Goal: Task Accomplishment & Management: Use online tool/utility

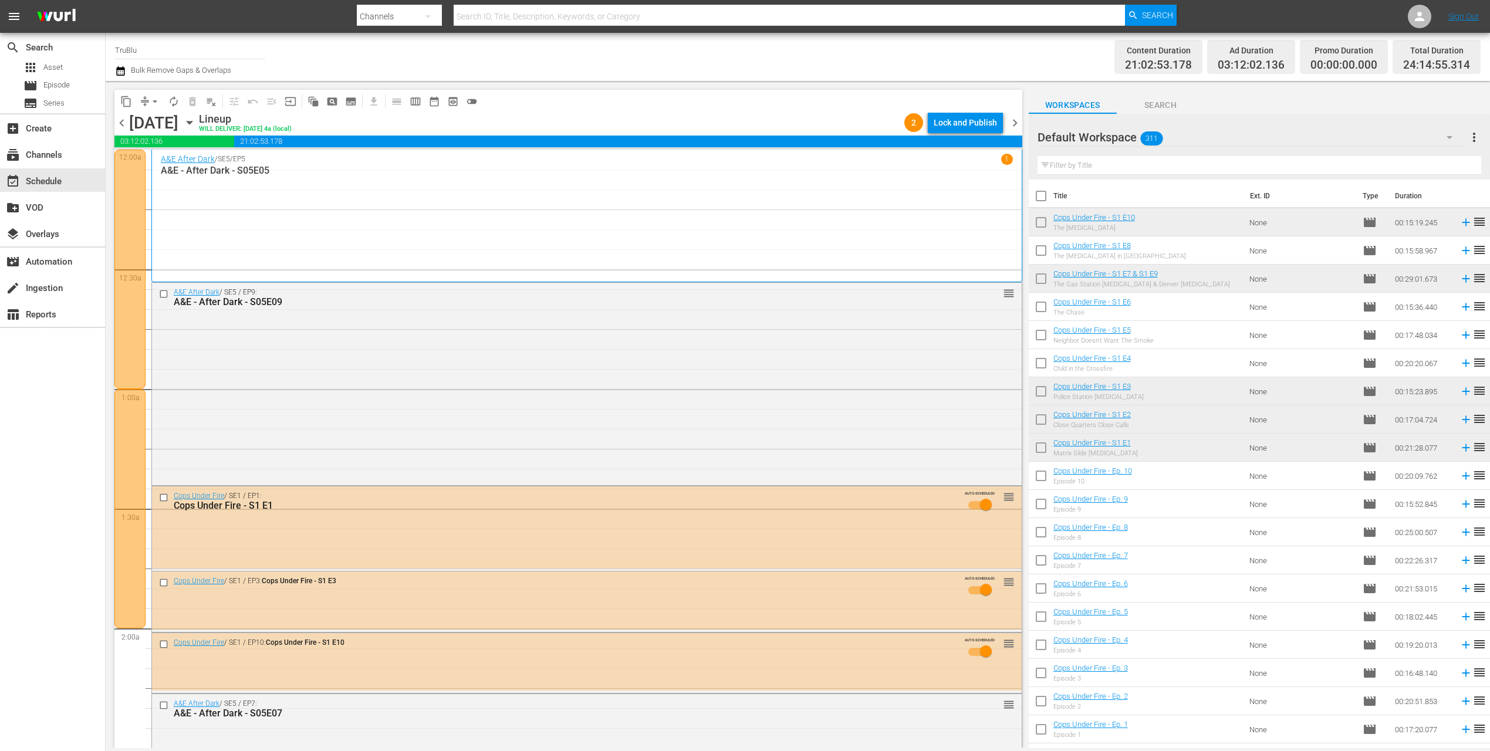
click at [1013, 122] on span "chevron_right" at bounding box center [1015, 123] width 15 height 15
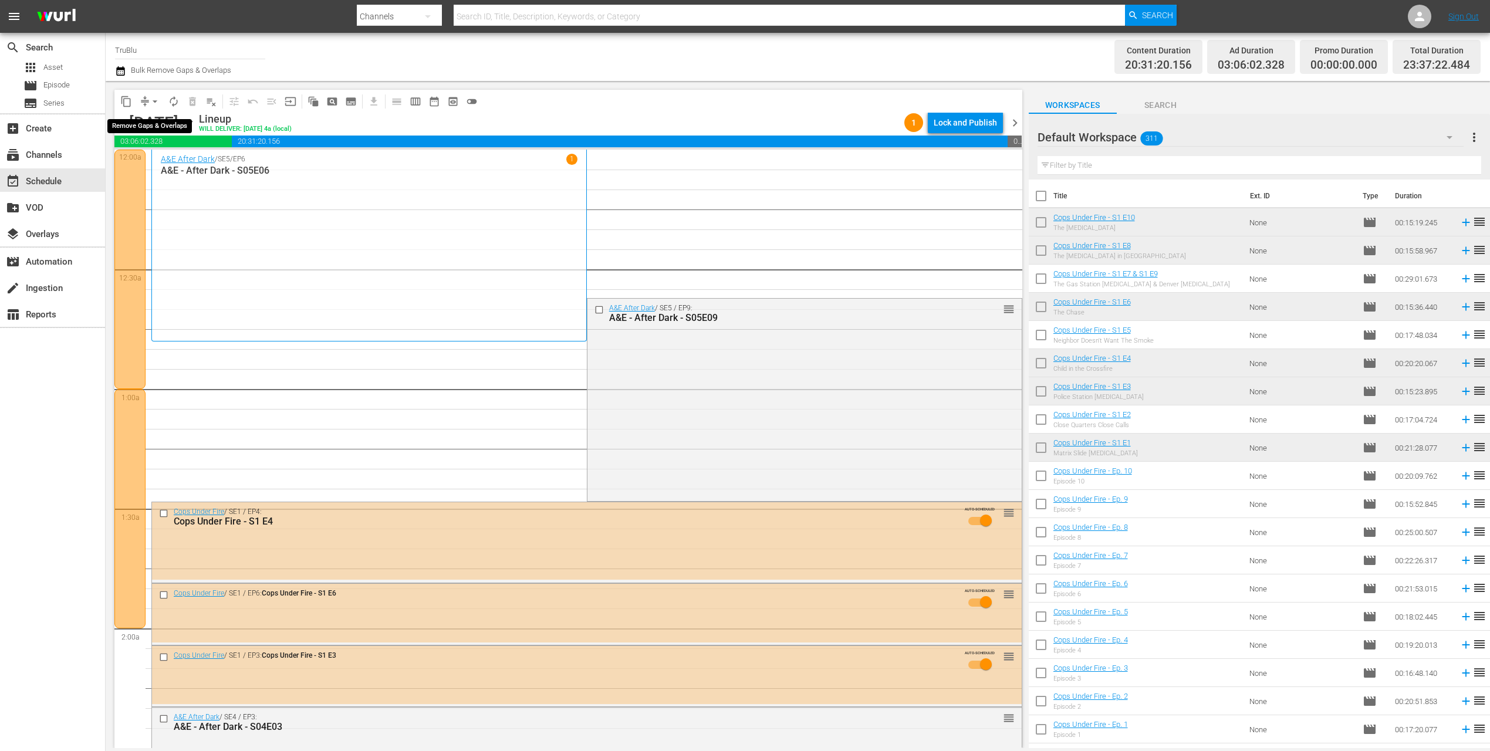
click at [151, 100] on span "arrow_drop_down" at bounding box center [155, 102] width 12 height 12
click at [178, 165] on li "Align to End of Previous Day" at bounding box center [155, 163] width 123 height 19
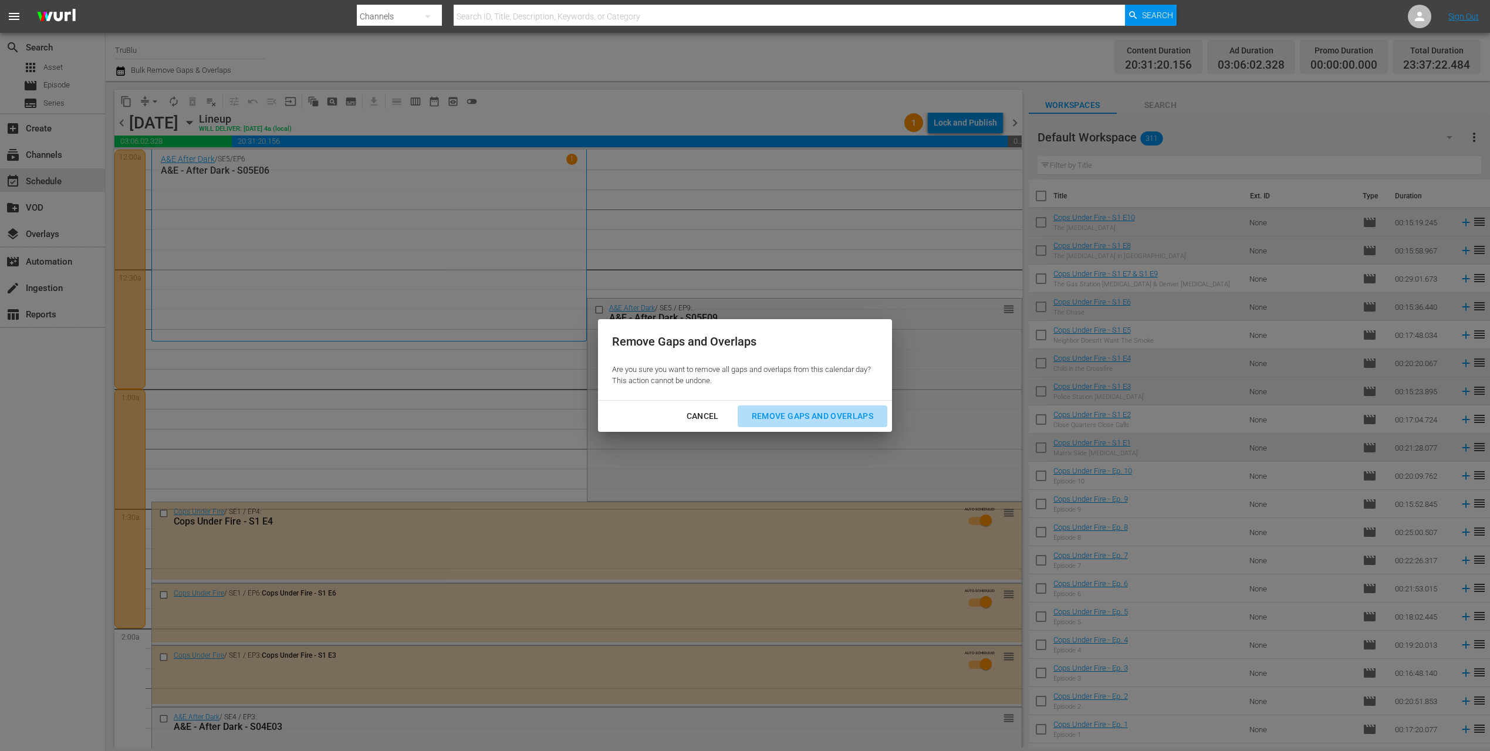
click at [783, 414] on div "Remove Gaps and Overlaps" at bounding box center [812, 416] width 140 height 15
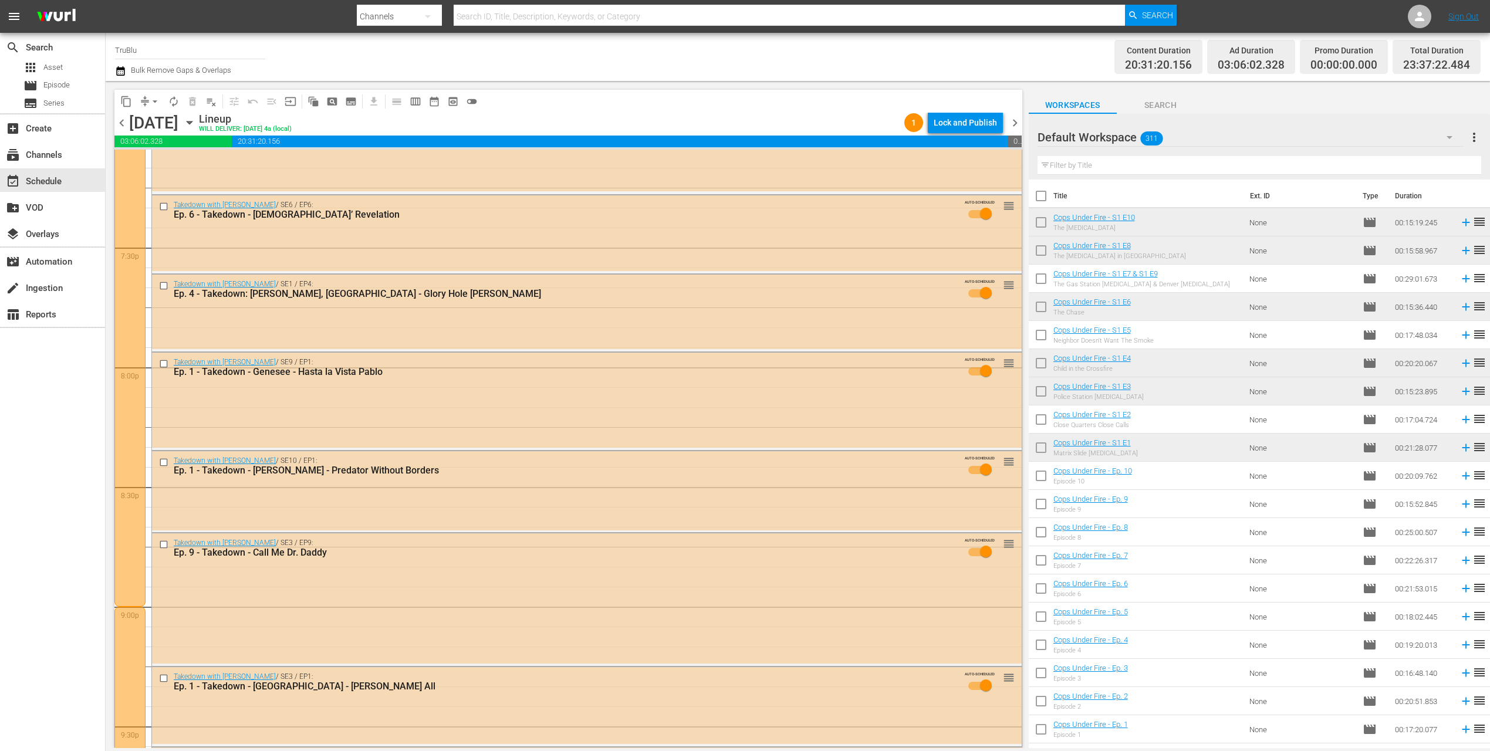
scroll to position [5249, 0]
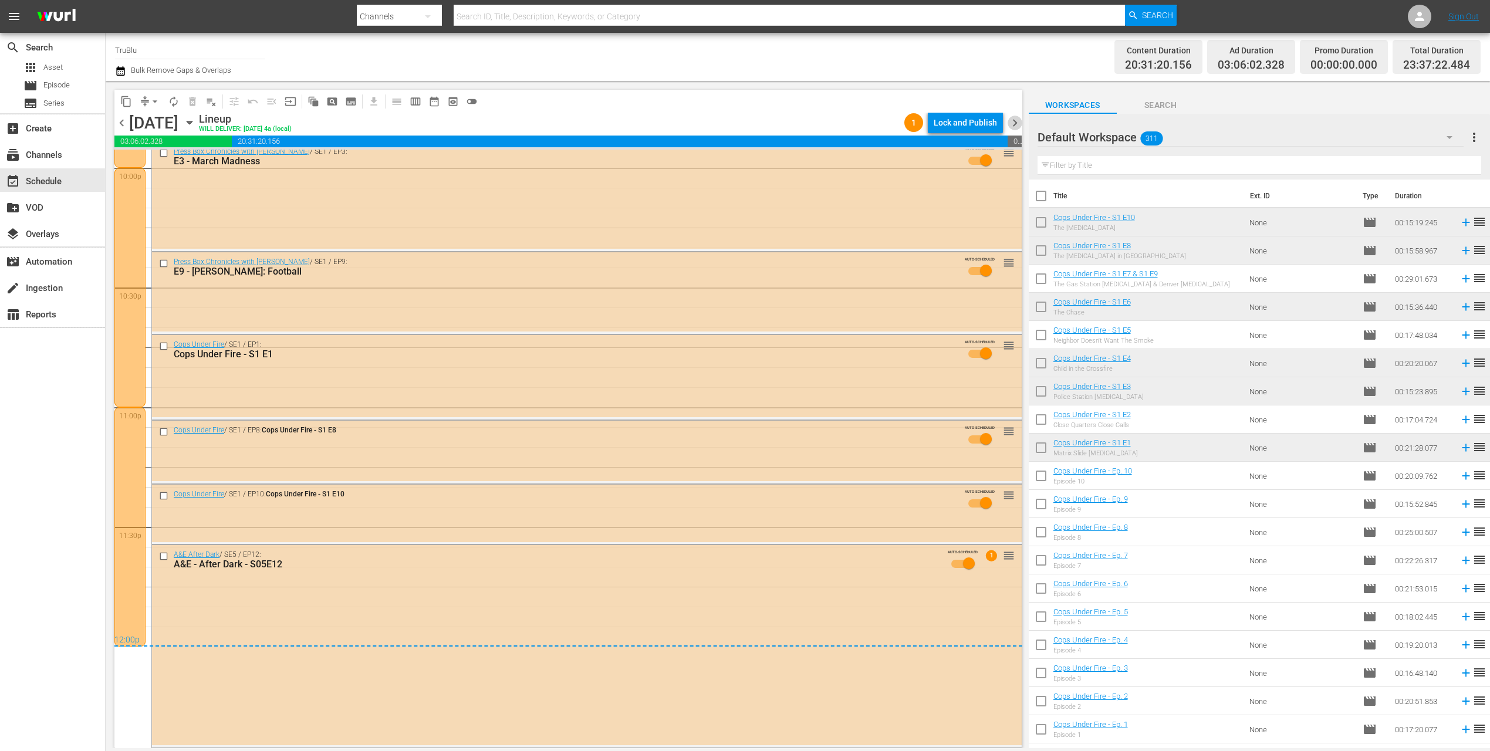
click at [1012, 126] on span "chevron_right" at bounding box center [1015, 123] width 15 height 15
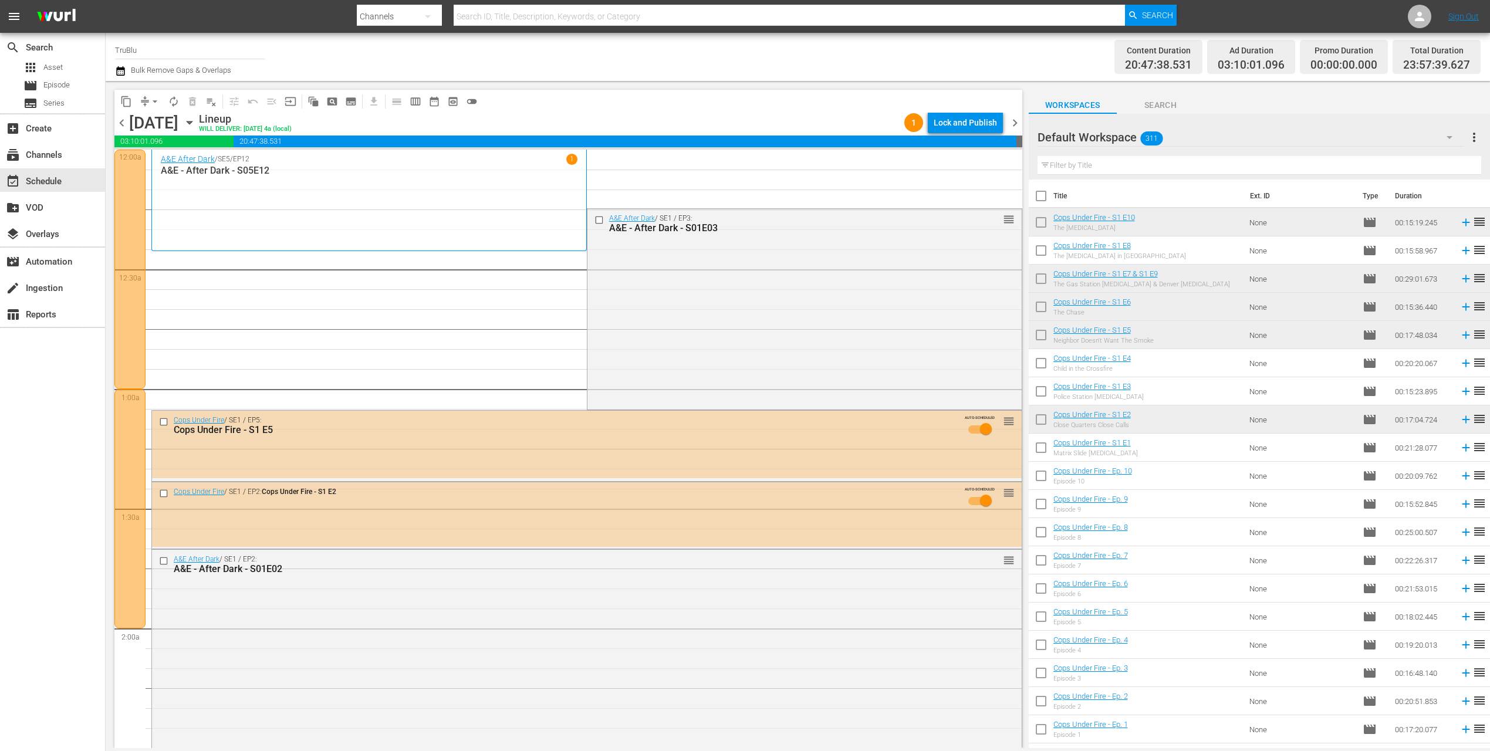
click at [150, 104] on span "arrow_drop_down" at bounding box center [155, 102] width 12 height 12
click at [181, 160] on li "Align to End of Previous Day" at bounding box center [155, 163] width 123 height 19
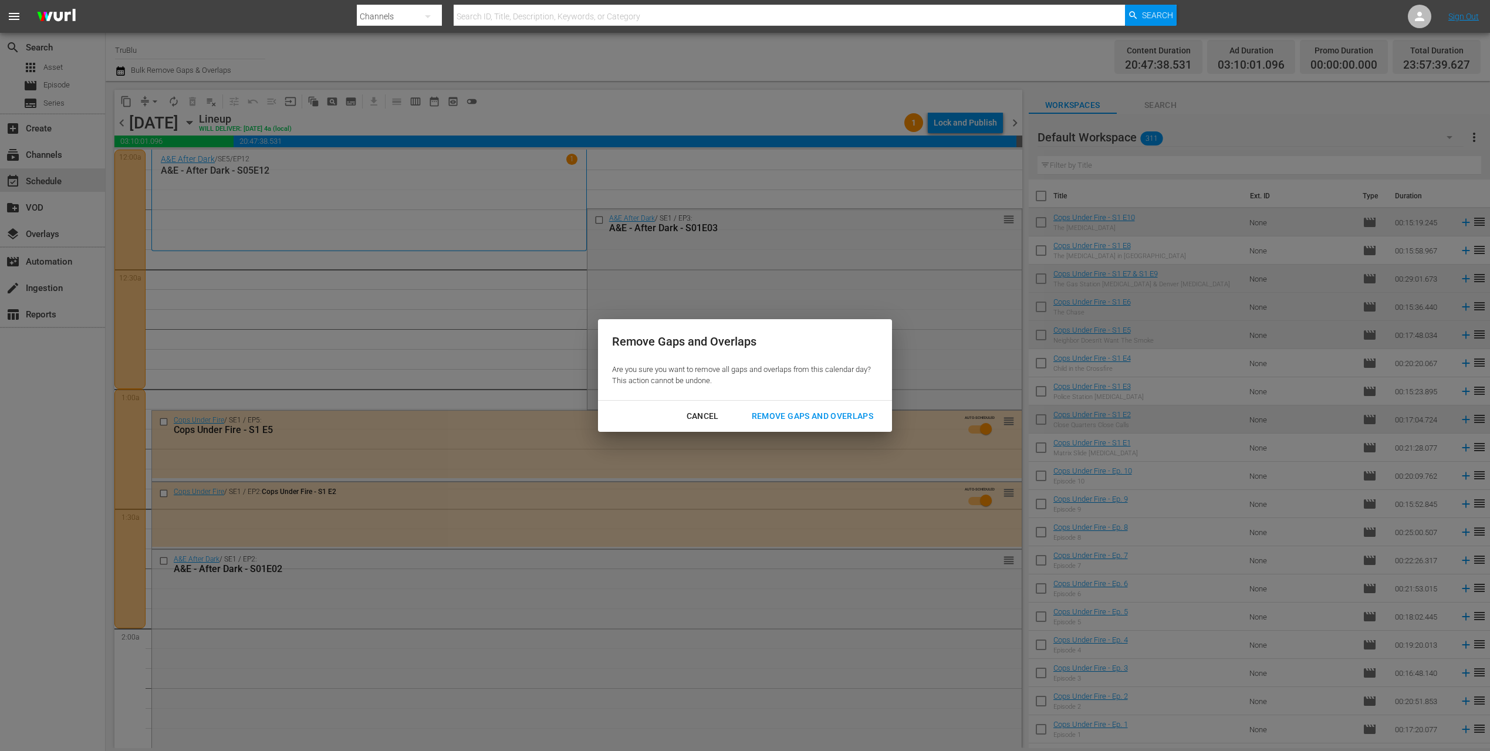
click at [816, 417] on div "Remove Gaps and Overlaps" at bounding box center [812, 416] width 140 height 15
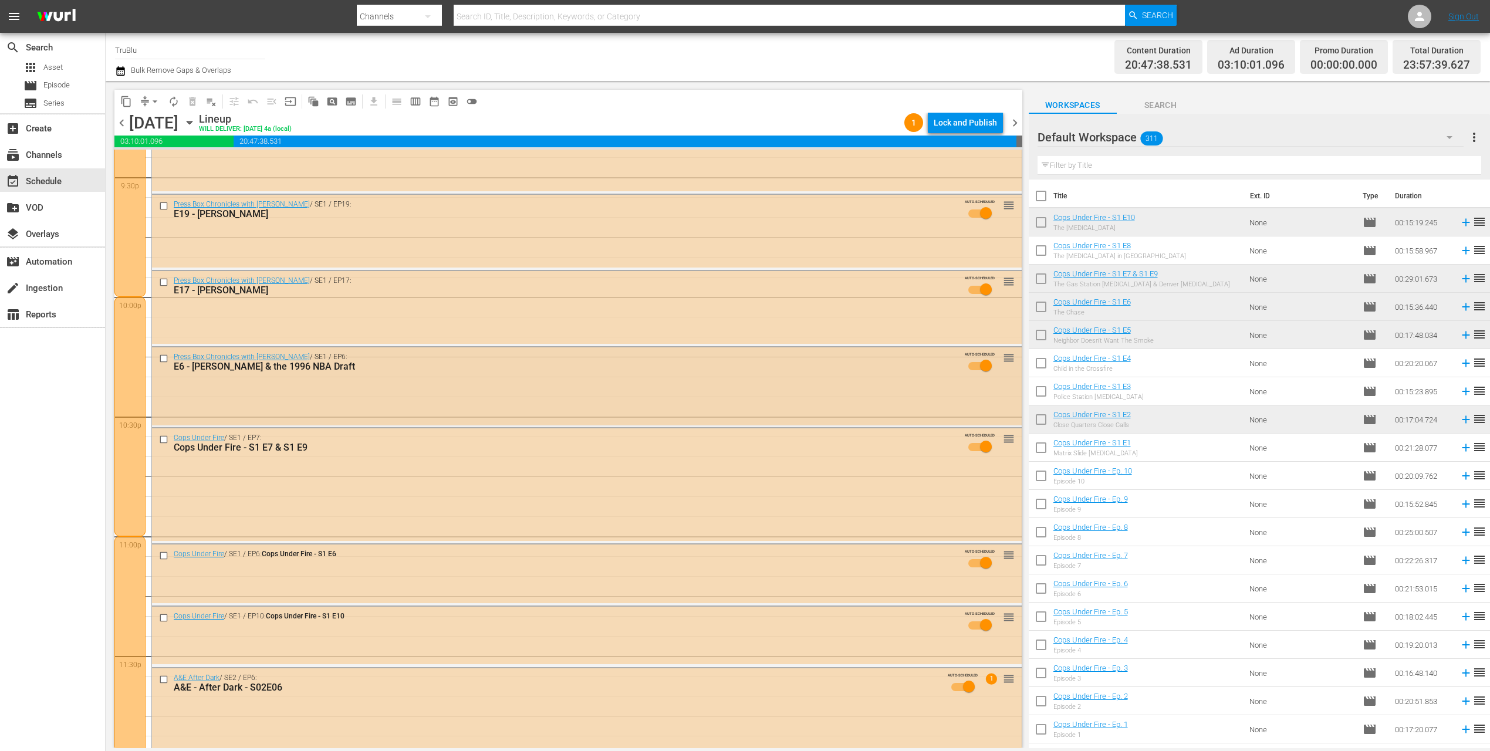
scroll to position [5240, 0]
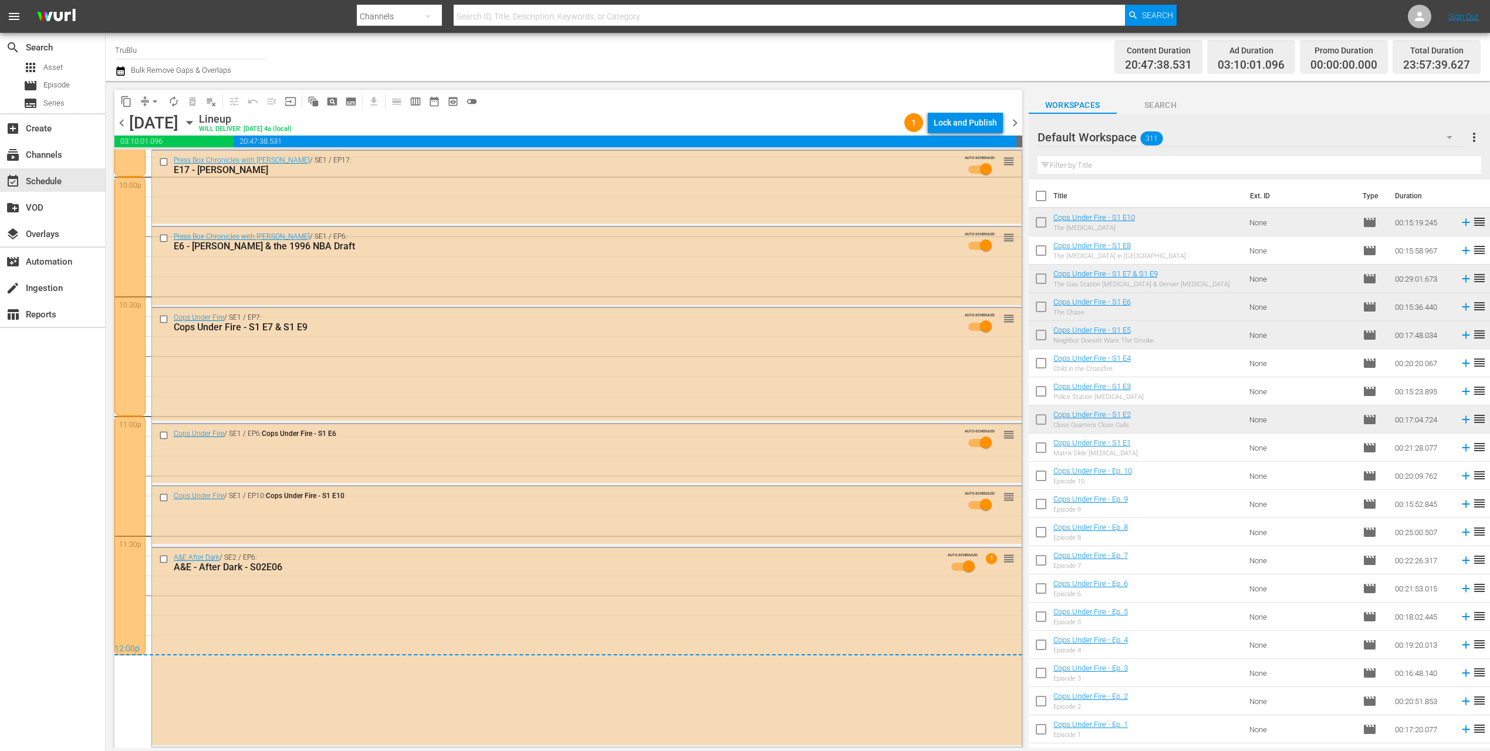
click at [1016, 121] on span "chevron_right" at bounding box center [1015, 123] width 15 height 15
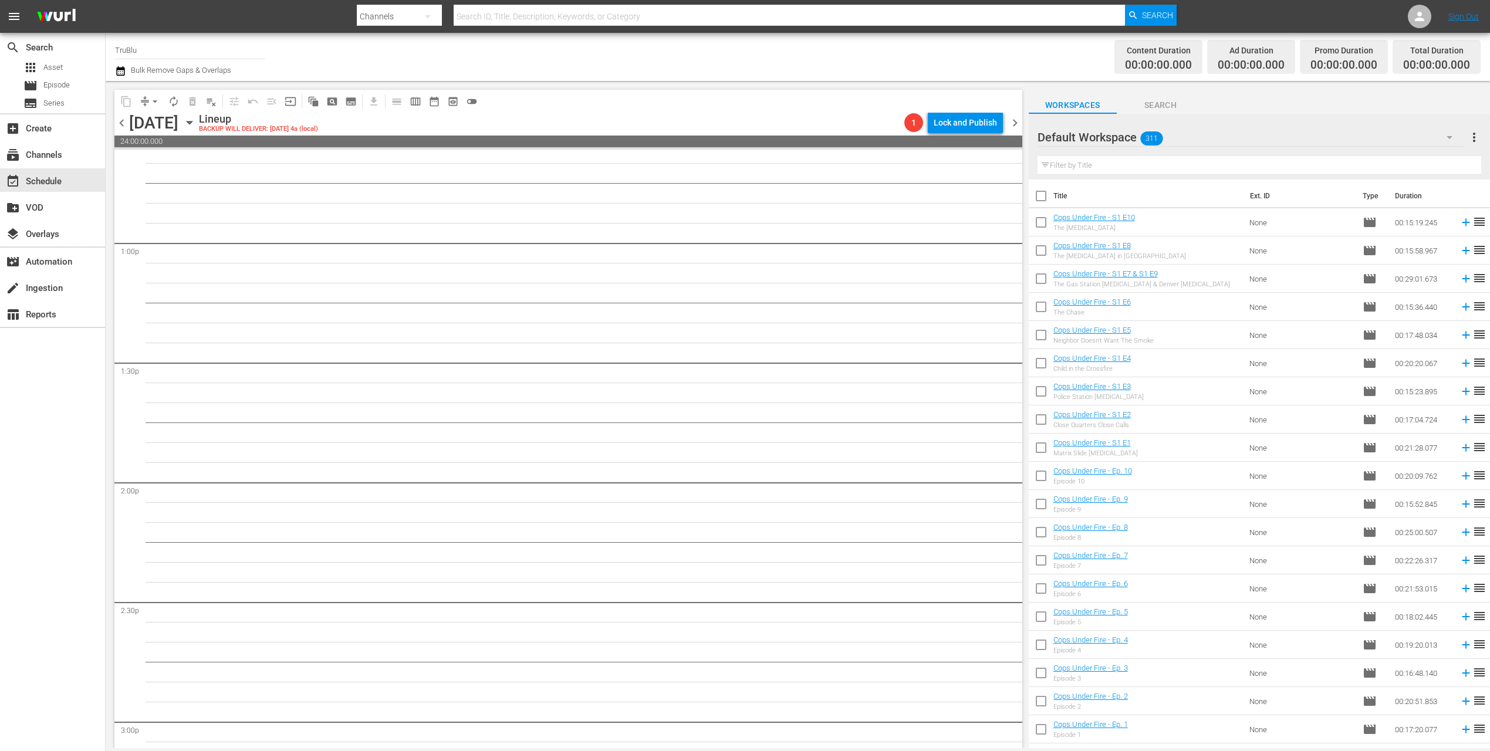
scroll to position [2258, 0]
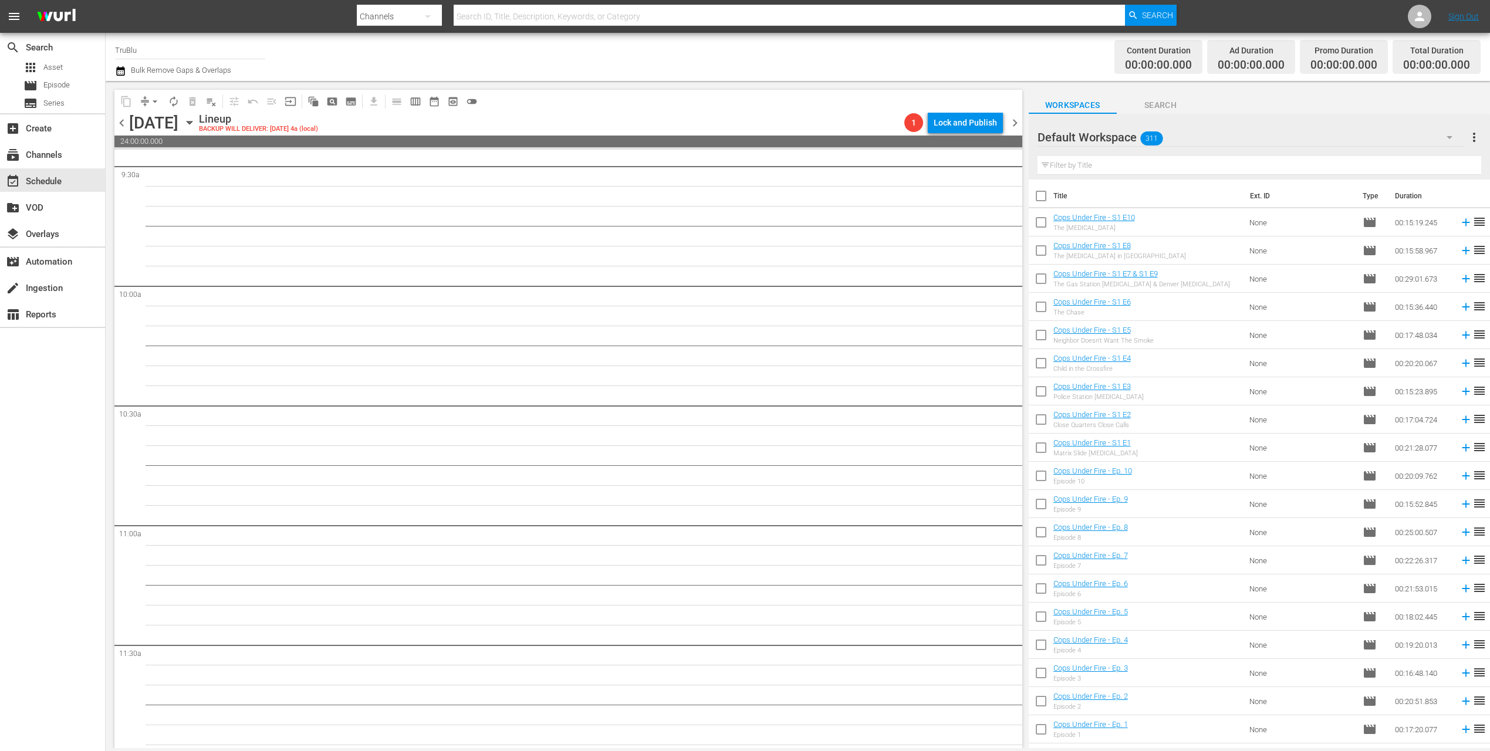
click at [128, 130] on div "chevron_left [DATE] [DATE] Lineup BACKUP WILL DELIVER: [DATE] 4a (local) 1 Lock…" at bounding box center [568, 124] width 908 height 23
click at [127, 129] on span "chevron_left" at bounding box center [121, 123] width 15 height 15
click at [127, 128] on span "chevron_left" at bounding box center [121, 123] width 15 height 15
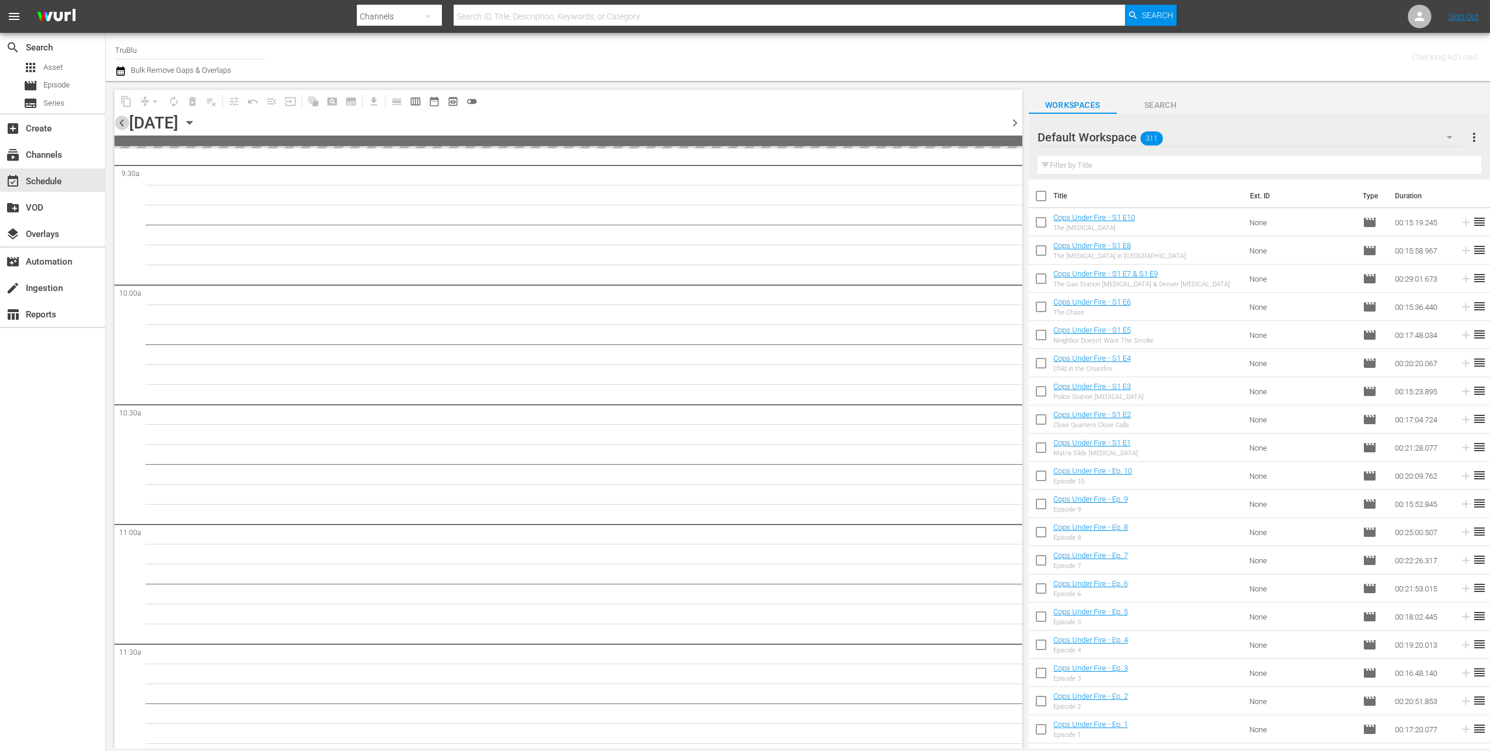
click at [127, 128] on span "chevron_left" at bounding box center [121, 123] width 15 height 15
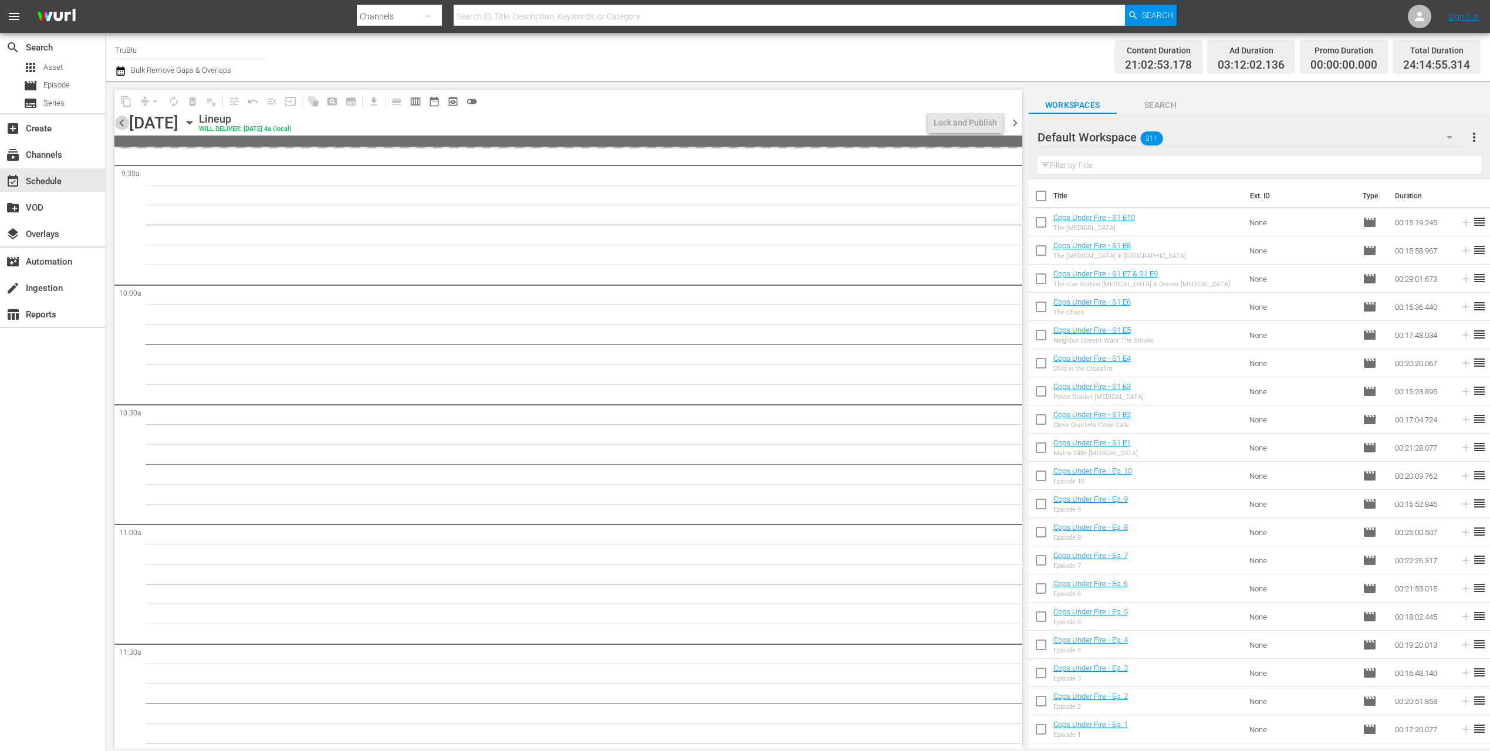
click at [127, 128] on span "chevron_left" at bounding box center [121, 123] width 15 height 15
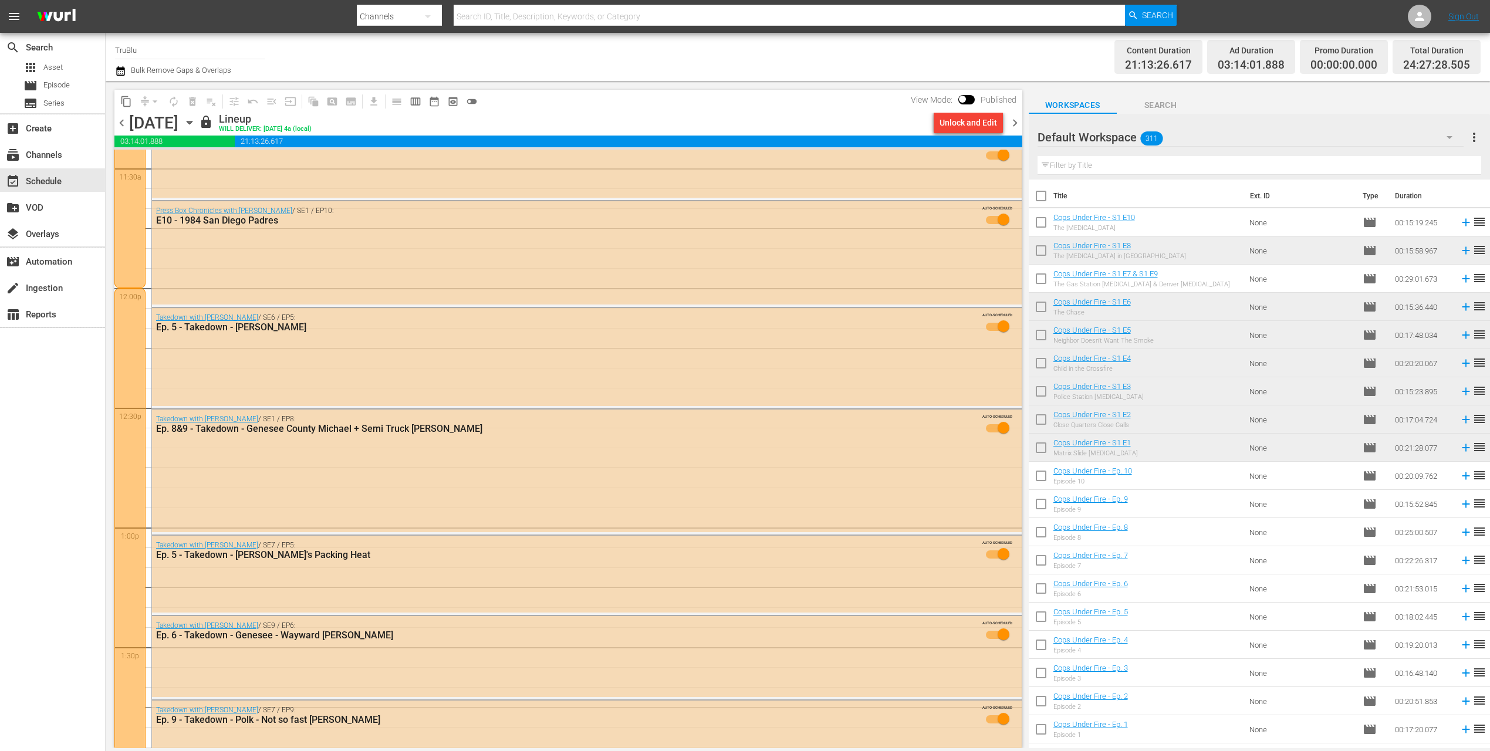
scroll to position [2807, 0]
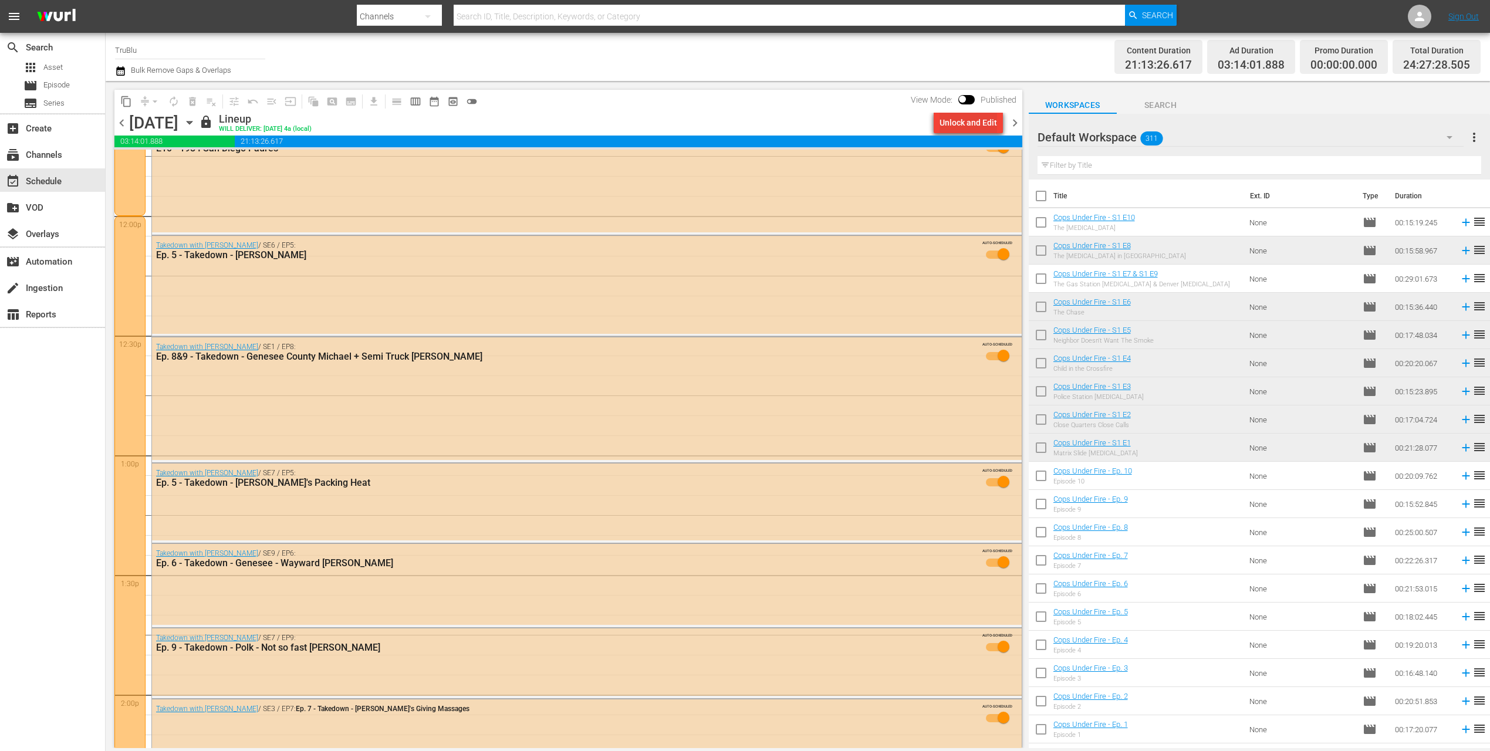
click at [955, 118] on div "Unlock and Edit" at bounding box center [968, 122] width 58 height 21
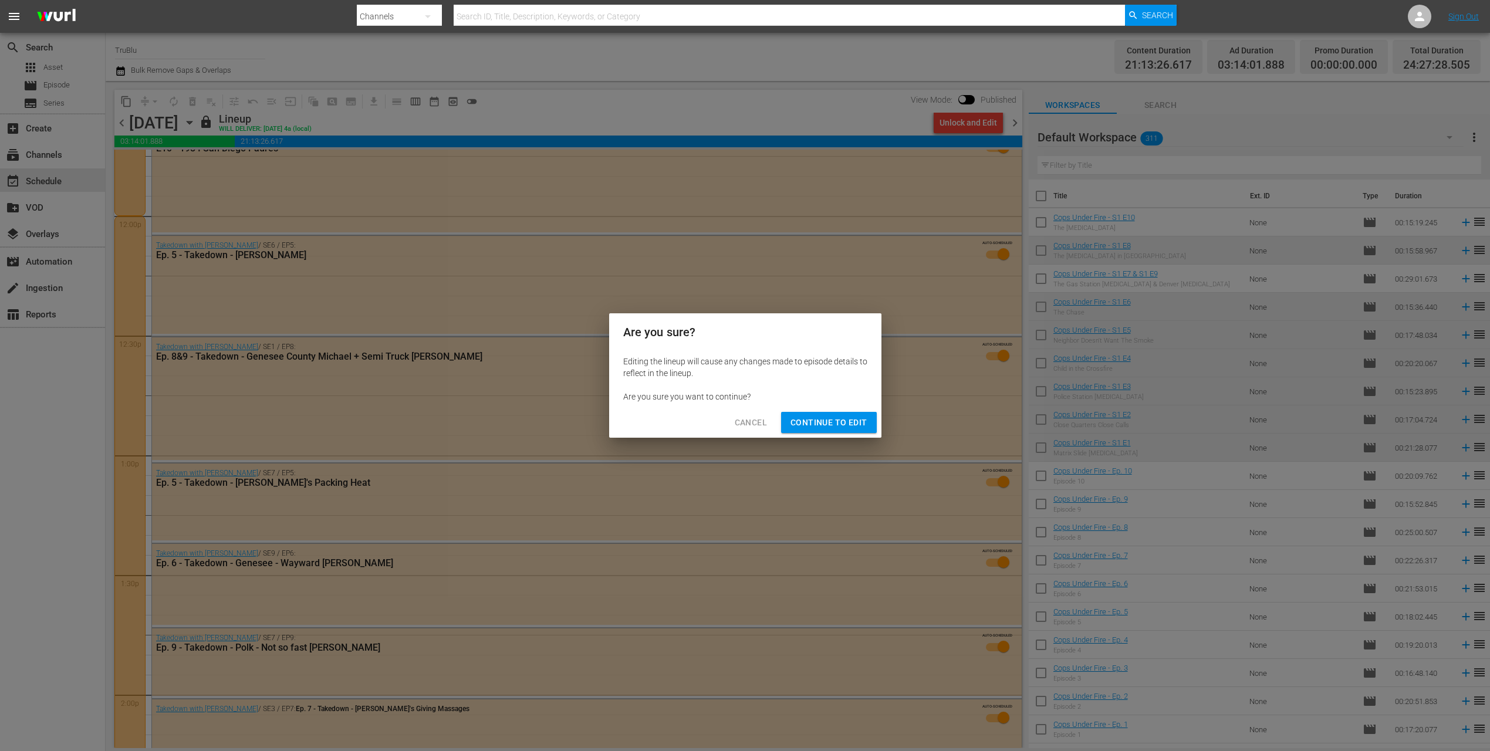
click at [800, 422] on span "Continue to Edit" at bounding box center [828, 422] width 76 height 15
